Goal: Information Seeking & Learning: Learn about a topic

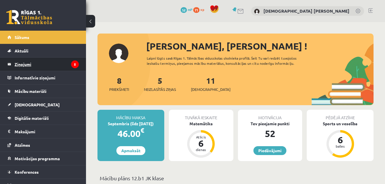
click at [61, 66] on legend "Ziņojumi 5" at bounding box center [47, 64] width 64 height 13
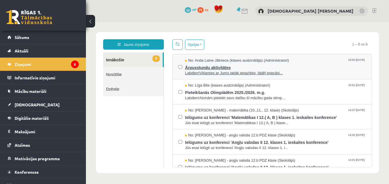
click at [229, 69] on span "Ārpusstundu aktivitātes" at bounding box center [275, 66] width 181 height 7
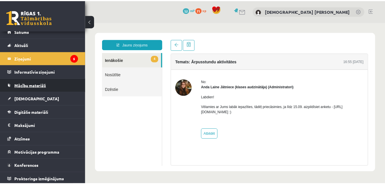
scroll to position [8, 0]
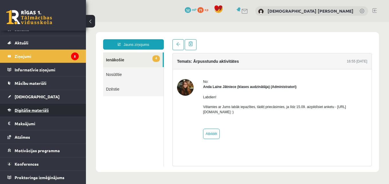
click at [58, 114] on link "Digitālie materiāli" at bounding box center [42, 110] width 71 height 13
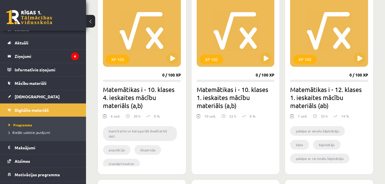
scroll to position [163, 0]
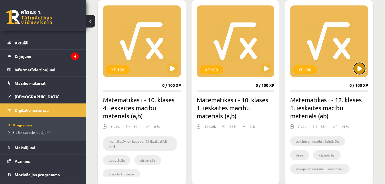
click at [363, 71] on button at bounding box center [359, 68] width 11 height 11
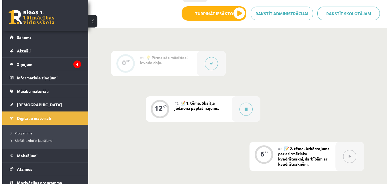
scroll to position [176, 0]
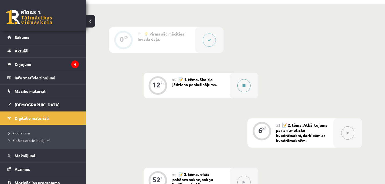
click at [248, 88] on button at bounding box center [243, 85] width 13 height 13
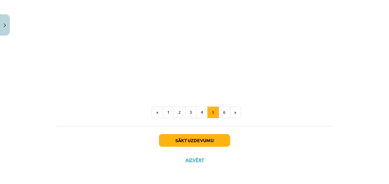
scroll to position [708, 0]
click at [220, 112] on button "6" at bounding box center [224, 112] width 11 height 11
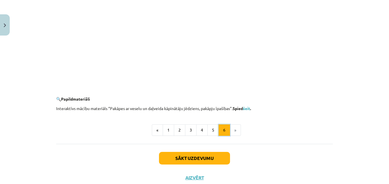
scroll to position [571, 0]
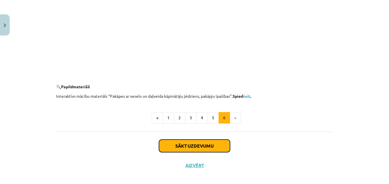
click at [206, 146] on button "Sākt uzdevumu" at bounding box center [194, 146] width 71 height 13
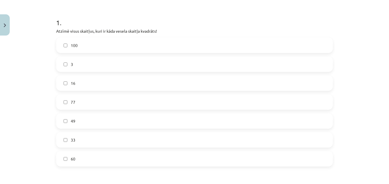
scroll to position [105, 0]
click at [67, 48] on label "100" at bounding box center [195, 46] width 276 height 14
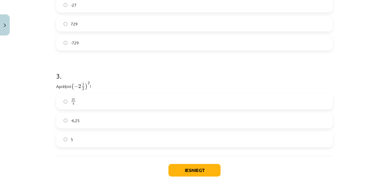
scroll to position [338, 0]
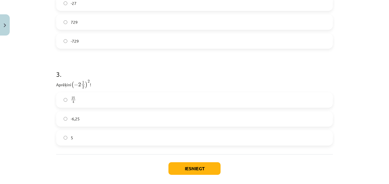
click at [66, 119] on label "-6,25" at bounding box center [195, 119] width 276 height 14
click at [77, 106] on label "25 4 25 4" at bounding box center [195, 100] width 276 height 14
click at [182, 170] on button "Iesniegt" at bounding box center [195, 168] width 52 height 13
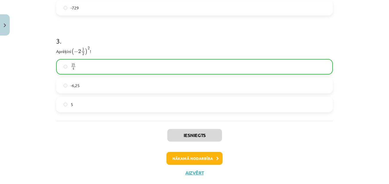
scroll to position [375, 0]
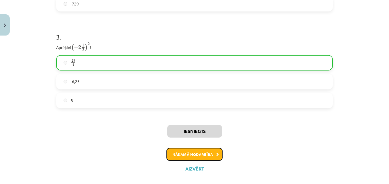
click at [217, 150] on button "Nākamā nodarbība" at bounding box center [195, 154] width 56 height 13
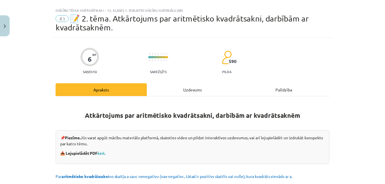
scroll to position [1, 0]
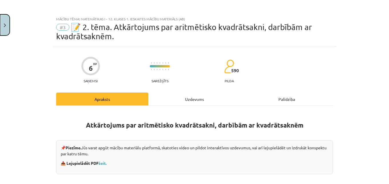
click at [7, 22] on button "Close" at bounding box center [5, 24] width 10 height 21
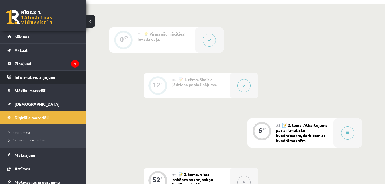
scroll to position [0, 0]
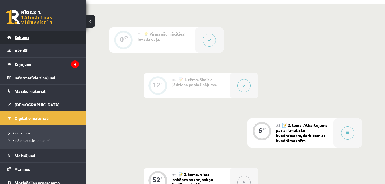
click at [58, 37] on link "Sākums" at bounding box center [42, 37] width 71 height 13
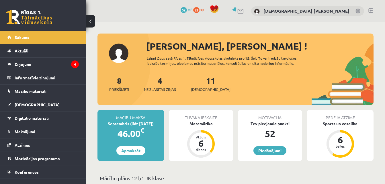
click at [370, 10] on link at bounding box center [371, 10] width 4 height 5
